Goal: Check status: Check status

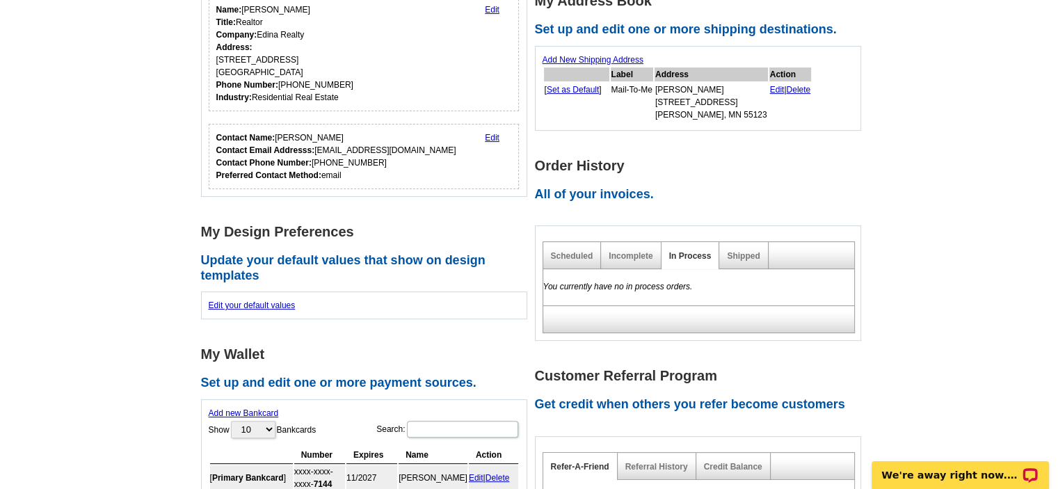
scroll to position [348, 0]
click at [751, 251] on link "Shipped" at bounding box center [743, 256] width 33 height 10
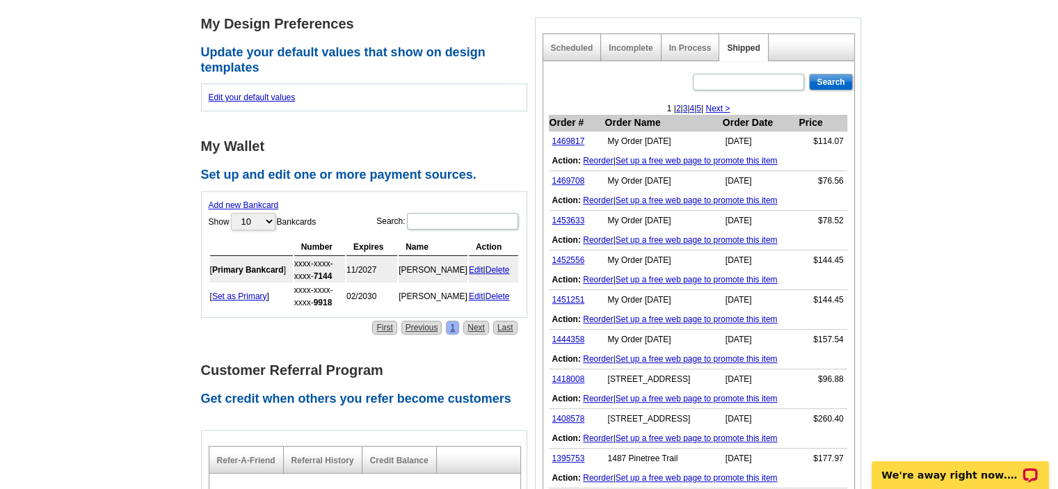
scroll to position [557, 0]
click at [573, 138] on link "1469817" at bounding box center [569, 141] width 33 height 10
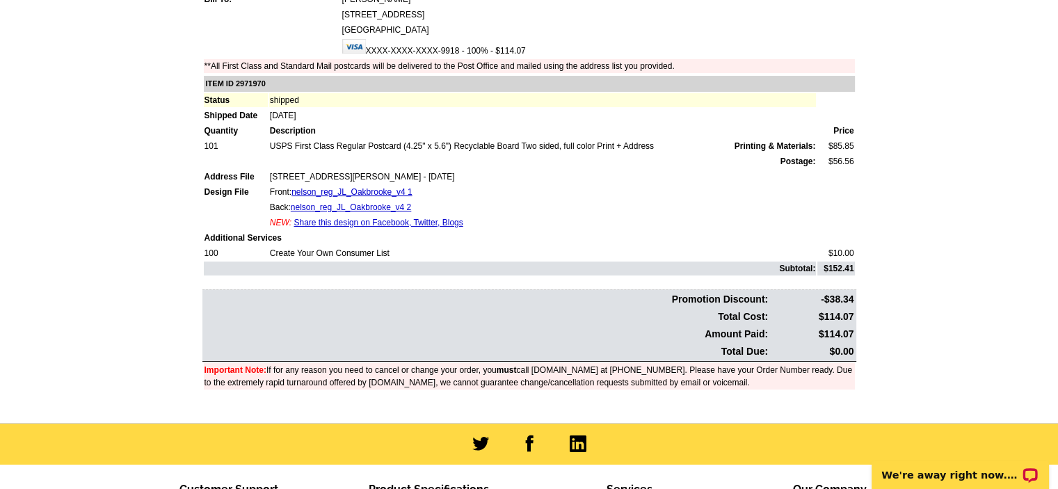
scroll to position [209, 0]
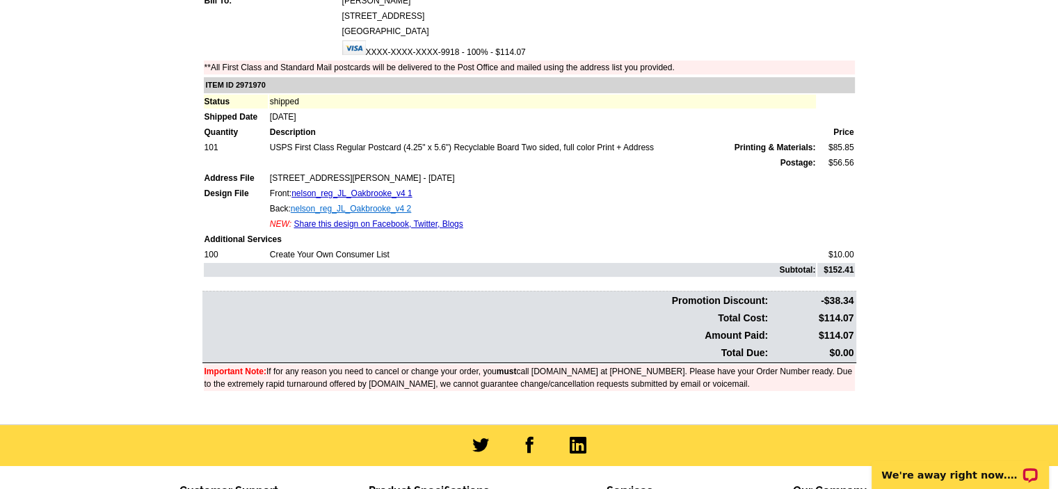
click at [358, 204] on link "nelson_reg_JL_Oakbrooke_v4 2" at bounding box center [351, 209] width 120 height 10
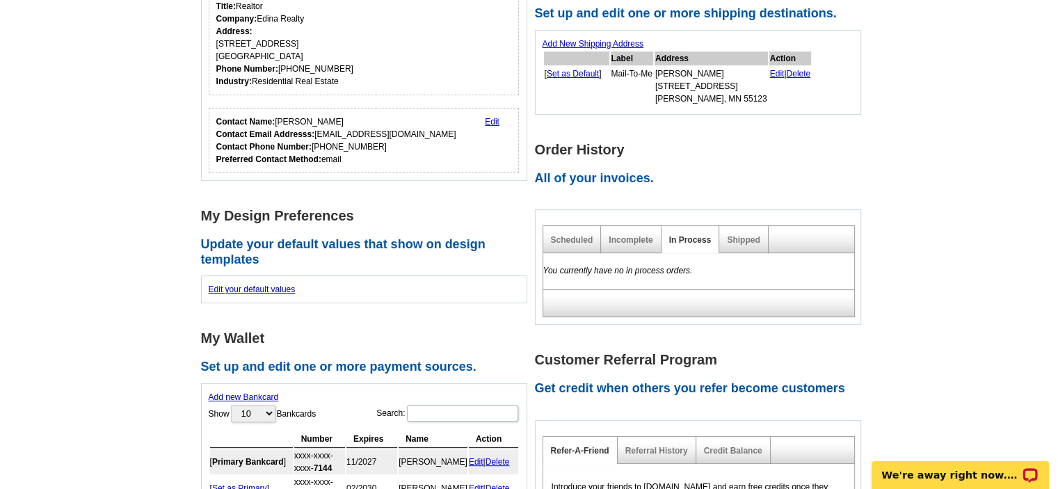
scroll to position [278, 0]
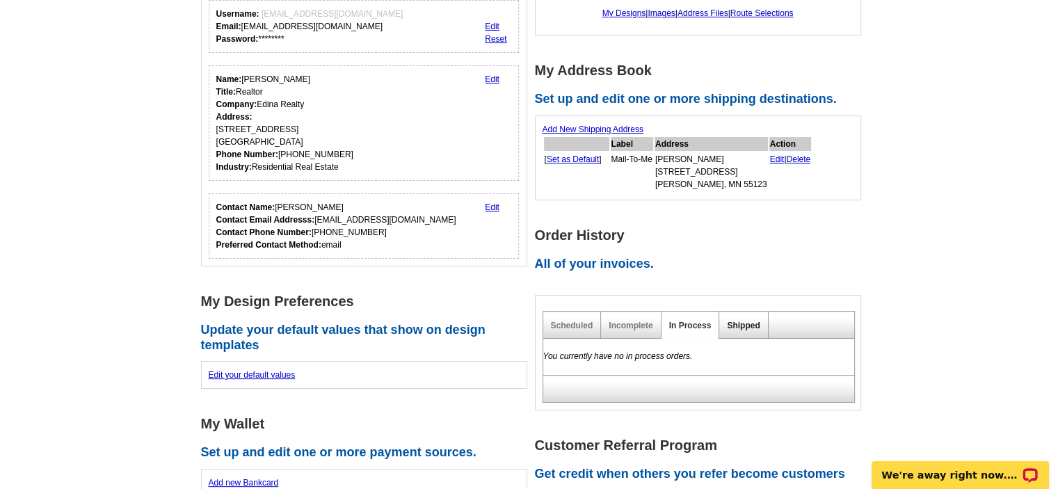
click at [736, 325] on link "Shipped" at bounding box center [743, 326] width 33 height 10
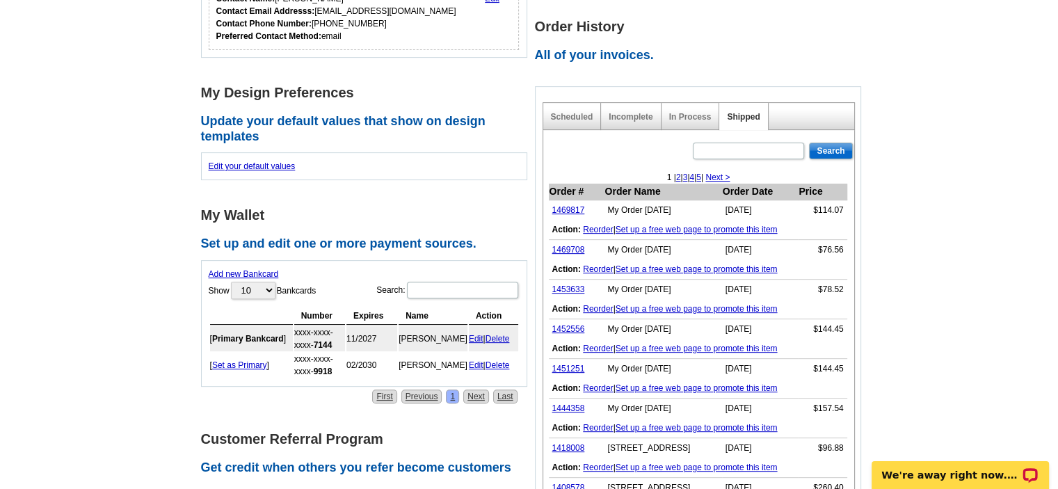
scroll to position [487, 0]
click at [631, 265] on link "Set up a free web page to promote this item" at bounding box center [697, 269] width 162 height 10
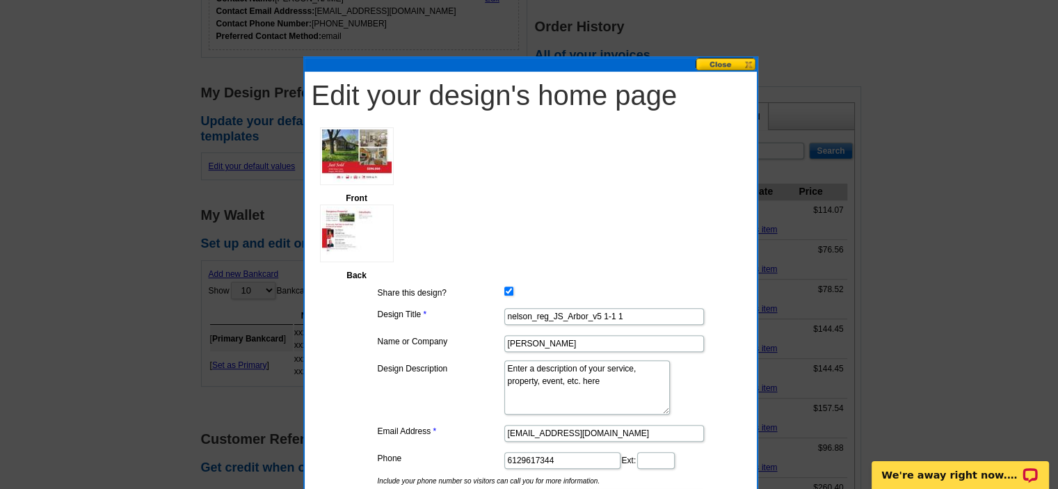
click at [730, 63] on button at bounding box center [726, 64] width 61 height 13
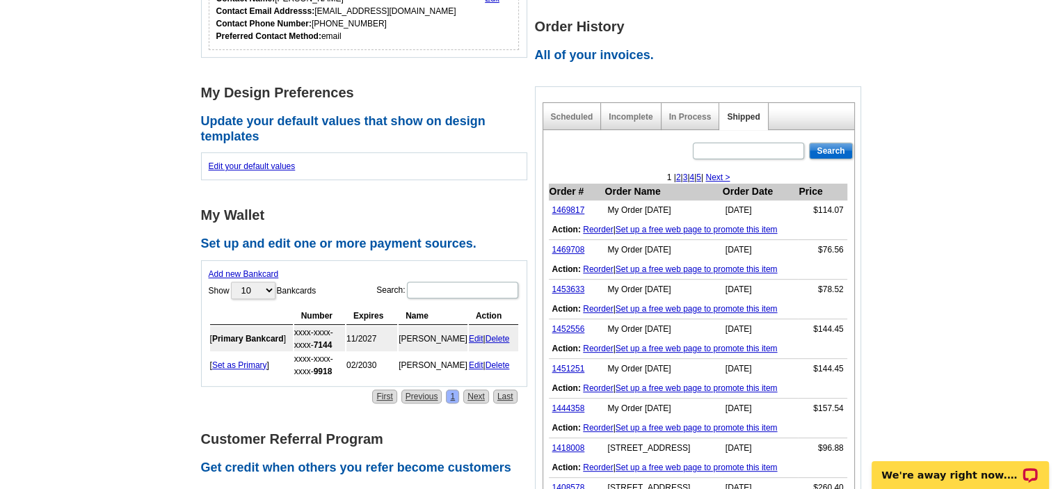
click at [592, 267] on link "Reorder" at bounding box center [598, 269] width 30 height 10
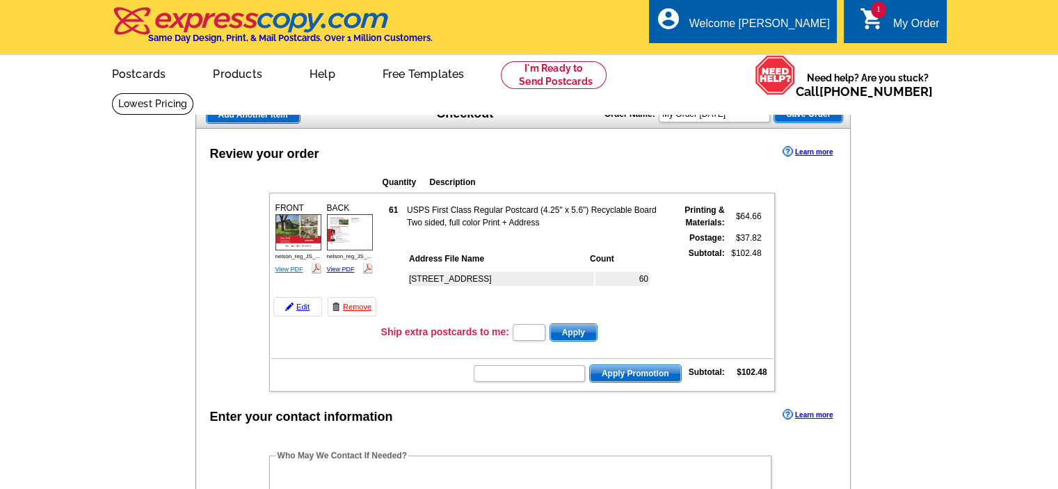
click at [292, 266] on link "View PDF" at bounding box center [290, 269] width 28 height 7
click at [341, 267] on link "View PDF" at bounding box center [341, 269] width 28 height 7
